Goal: Information Seeking & Learning: Check status

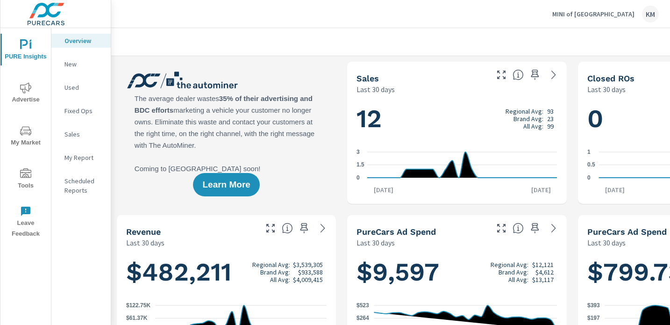
click at [75, 64] on p "New" at bounding box center [83, 63] width 39 height 9
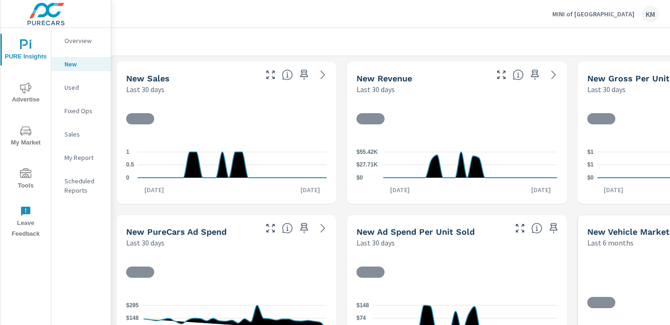
click at [24, 90] on icon "nav menu" at bounding box center [25, 87] width 11 height 11
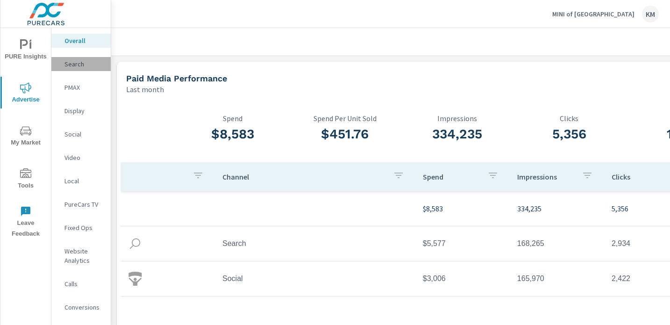
click at [79, 65] on p "Search" at bounding box center [83, 63] width 39 height 9
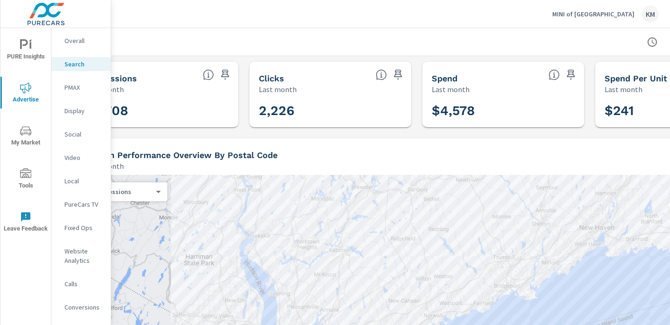
scroll to position [0, 133]
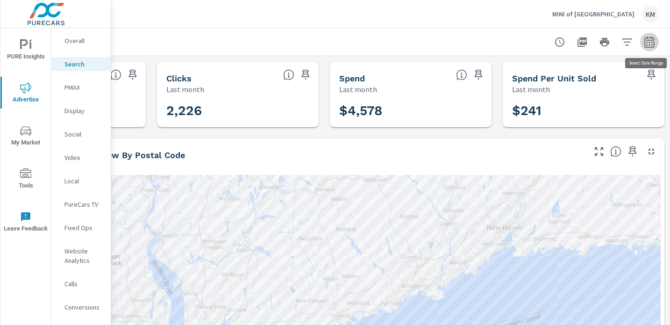
click at [647, 44] on icon "button" at bounding box center [649, 41] width 11 height 11
select select "Last month"
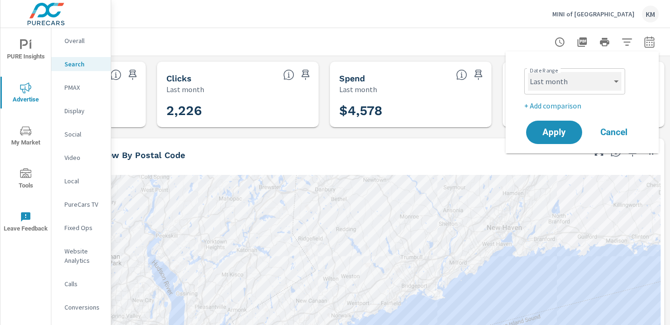
click at [578, 80] on select "Custom [DATE] Last week Last 7 days Last 14 days Last 30 days Last 45 days Last…" at bounding box center [574, 81] width 93 height 19
click at [528, 72] on select "Custom [DATE] Last week Last 7 days Last 14 days Last 30 days Last 45 days Last…" at bounding box center [574, 81] width 93 height 19
click at [565, 132] on span "Apply" at bounding box center [554, 132] width 38 height 9
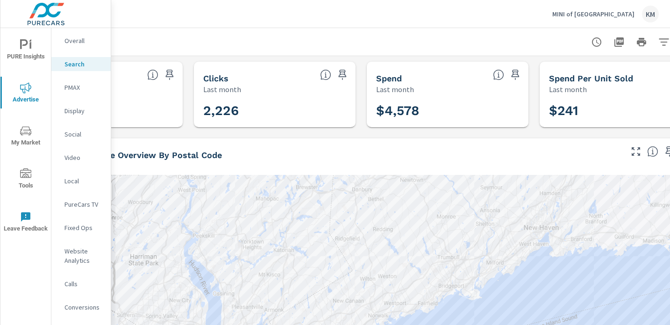
scroll to position [0, 72]
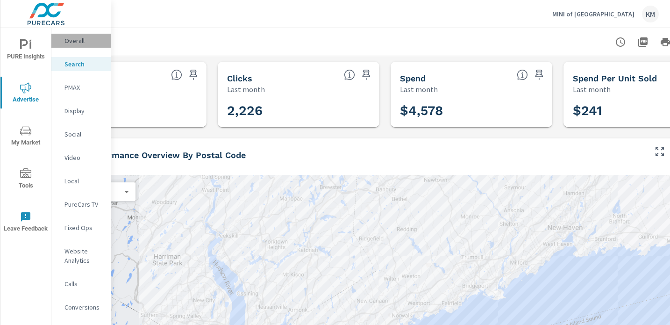
click at [81, 40] on p "Overall" at bounding box center [83, 40] width 39 height 9
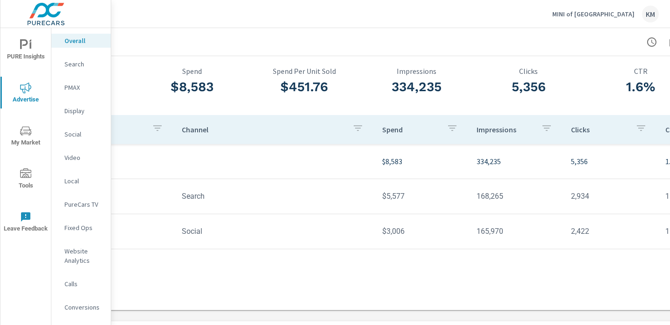
scroll to position [47, 0]
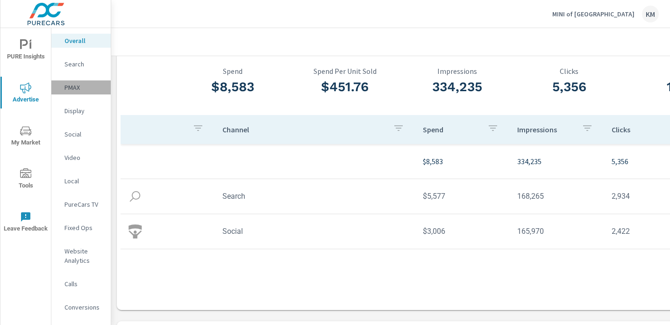
click at [75, 90] on p "PMAX" at bounding box center [83, 87] width 39 height 9
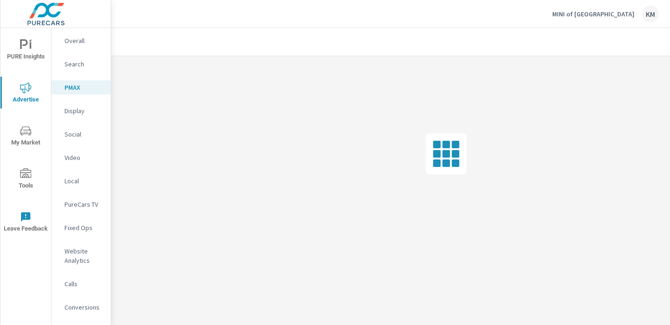
click at [73, 68] on p "Search" at bounding box center [83, 63] width 39 height 9
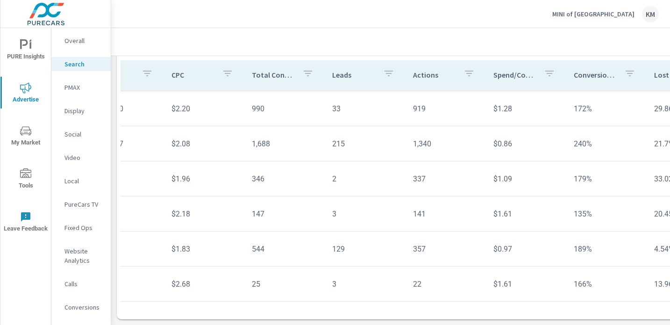
scroll to position [727, 5]
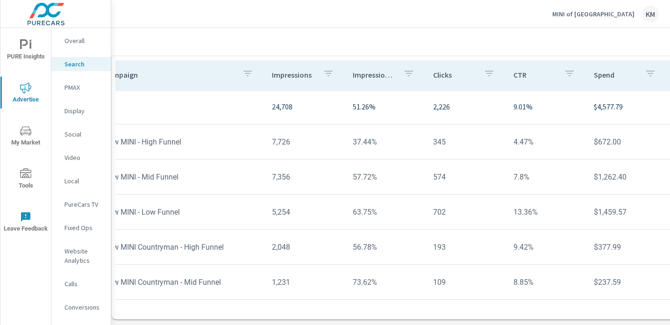
scroll to position [6, 19]
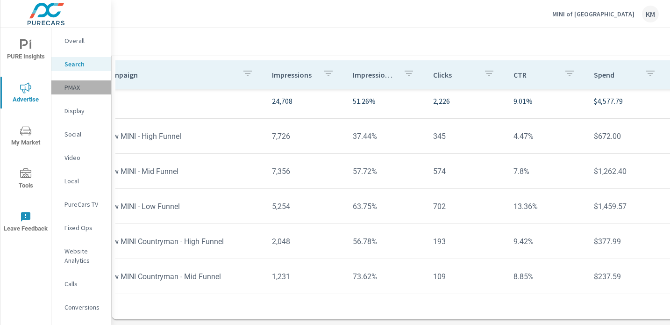
click at [76, 91] on p "PMAX" at bounding box center [83, 87] width 39 height 9
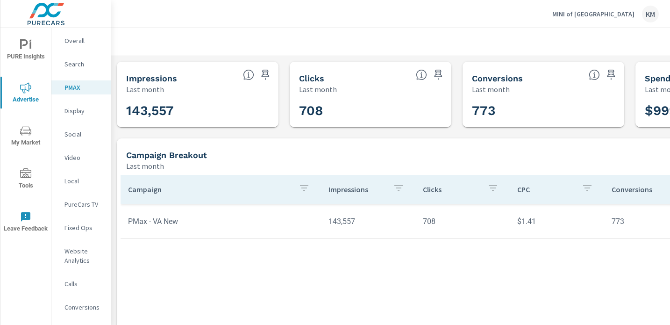
click at [81, 109] on p "Display" at bounding box center [83, 110] width 39 height 9
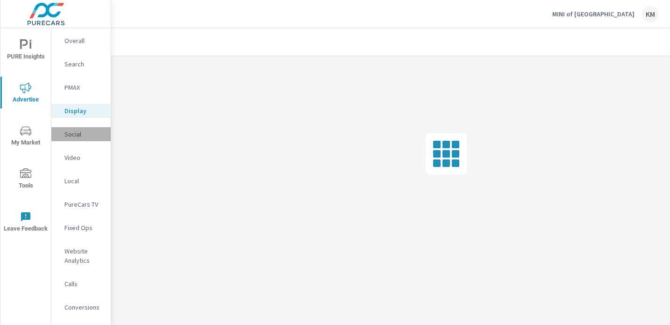
click at [75, 135] on p "Social" at bounding box center [83, 133] width 39 height 9
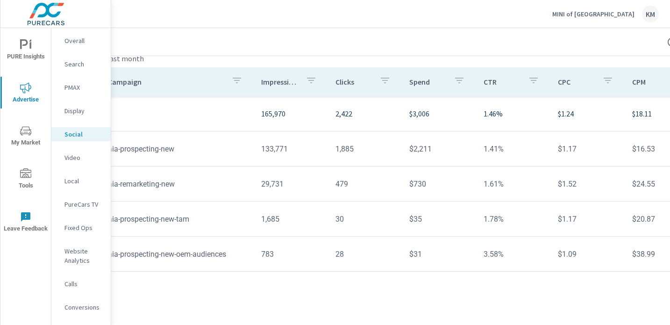
scroll to position [337, 0]
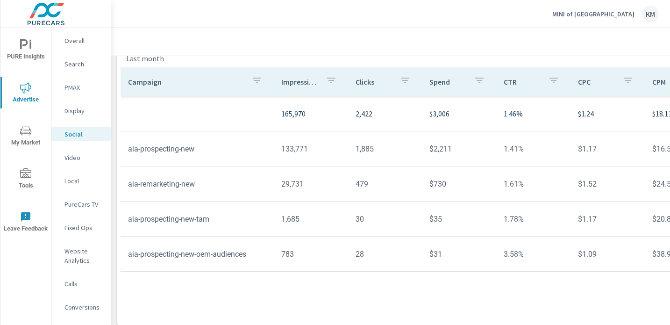
click at [81, 158] on p "Video" at bounding box center [83, 157] width 39 height 9
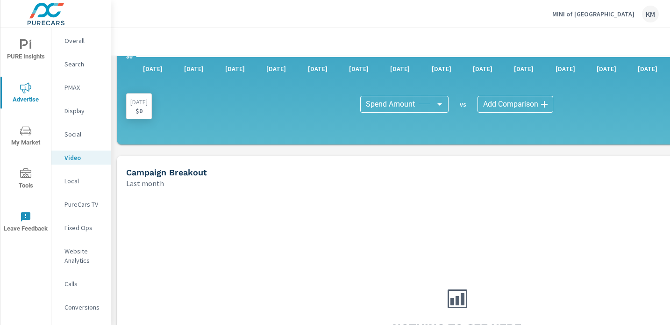
scroll to position [242, 0]
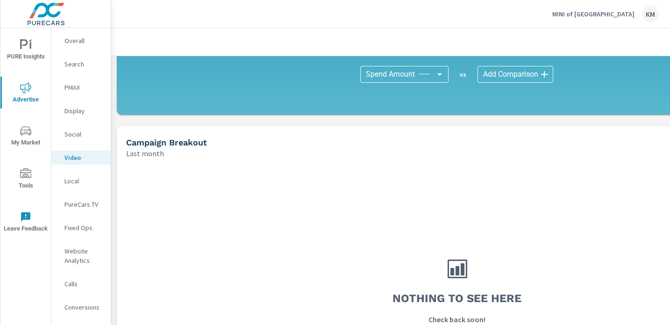
click at [78, 202] on p "PureCars TV" at bounding box center [83, 203] width 39 height 9
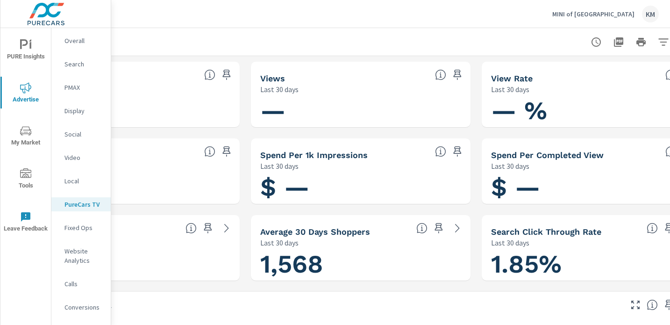
scroll to position [0, 133]
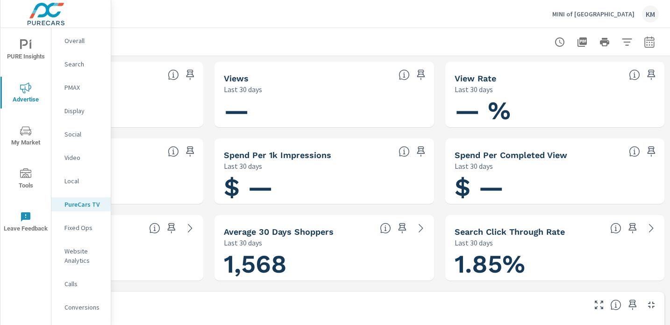
click at [83, 226] on p "Fixed Ops" at bounding box center [83, 227] width 39 height 9
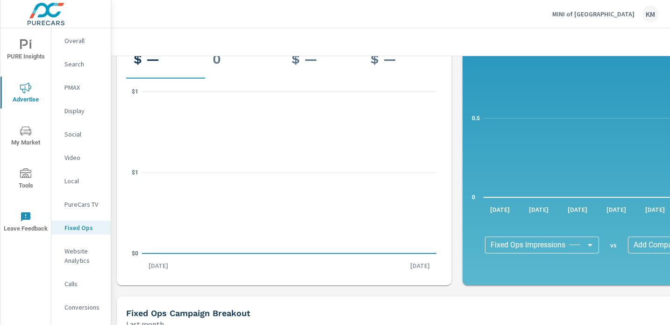
scroll to position [175, 0]
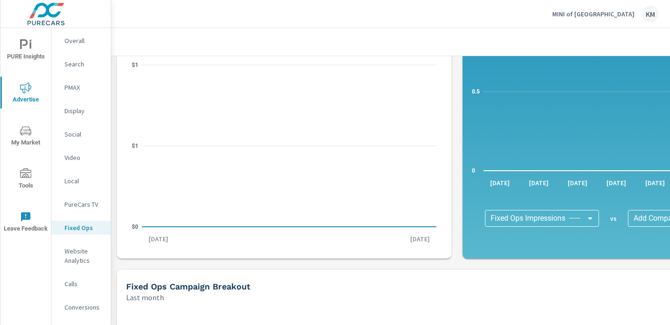
click at [78, 247] on p "Website Analytics" at bounding box center [83, 255] width 39 height 19
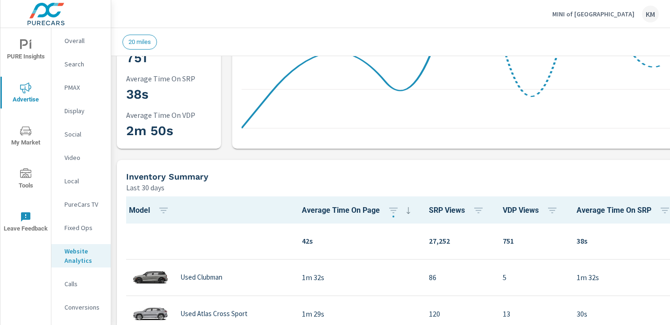
scroll to position [28, 0]
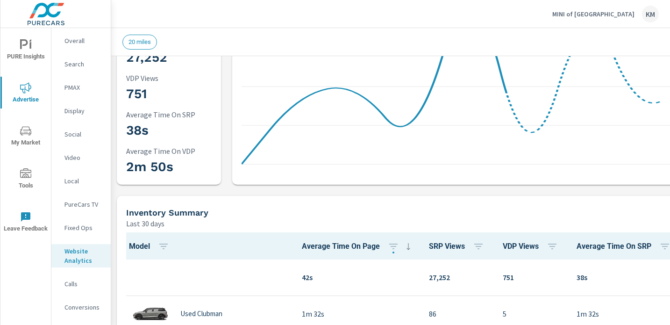
scroll to position [164, 0]
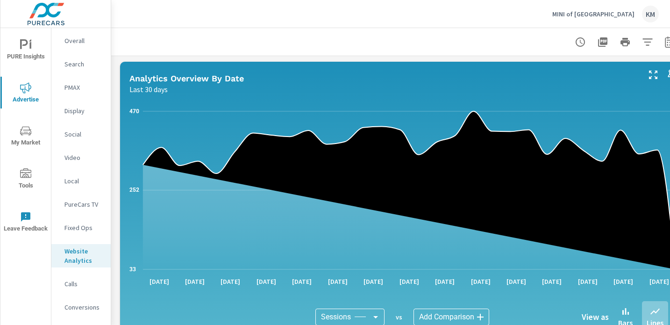
scroll to position [0, 133]
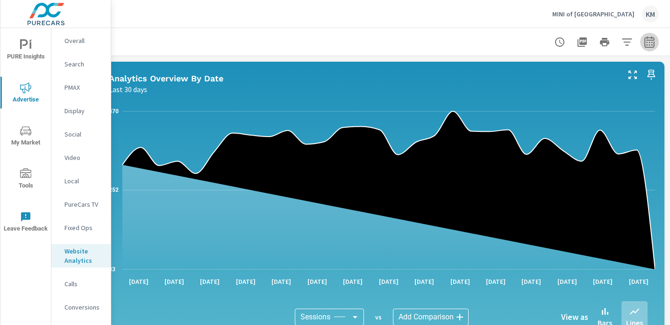
click at [646, 43] on icon "button" at bounding box center [649, 44] width 6 height 4
select select "Last 30 days"
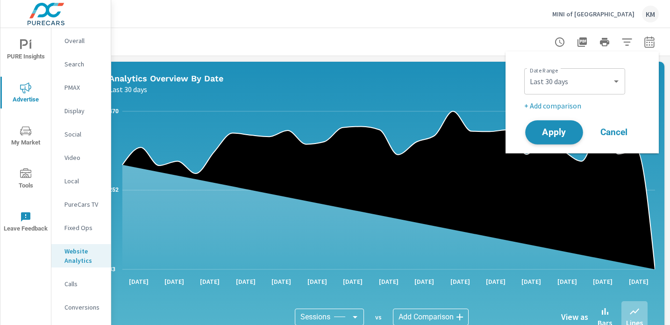
click at [560, 125] on button "Apply" at bounding box center [554, 132] width 58 height 24
